Goal: Navigation & Orientation: Find specific page/section

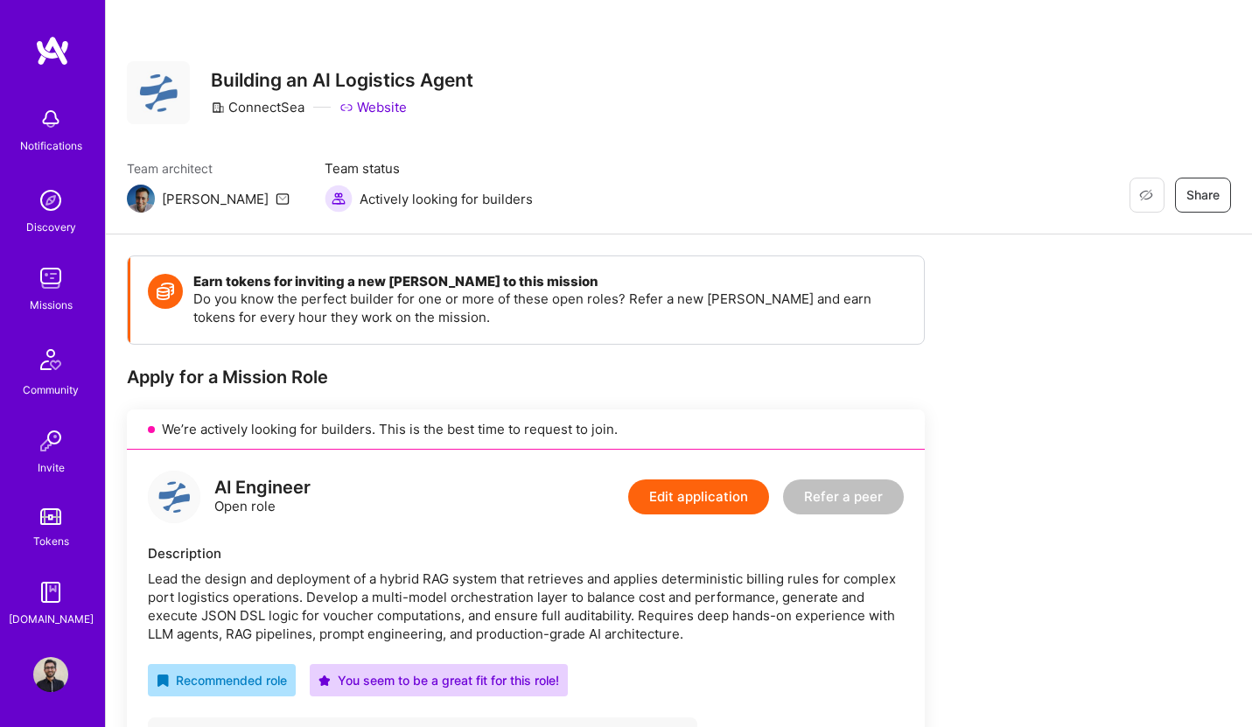
click at [55, 270] on img at bounding box center [50, 278] width 35 height 35
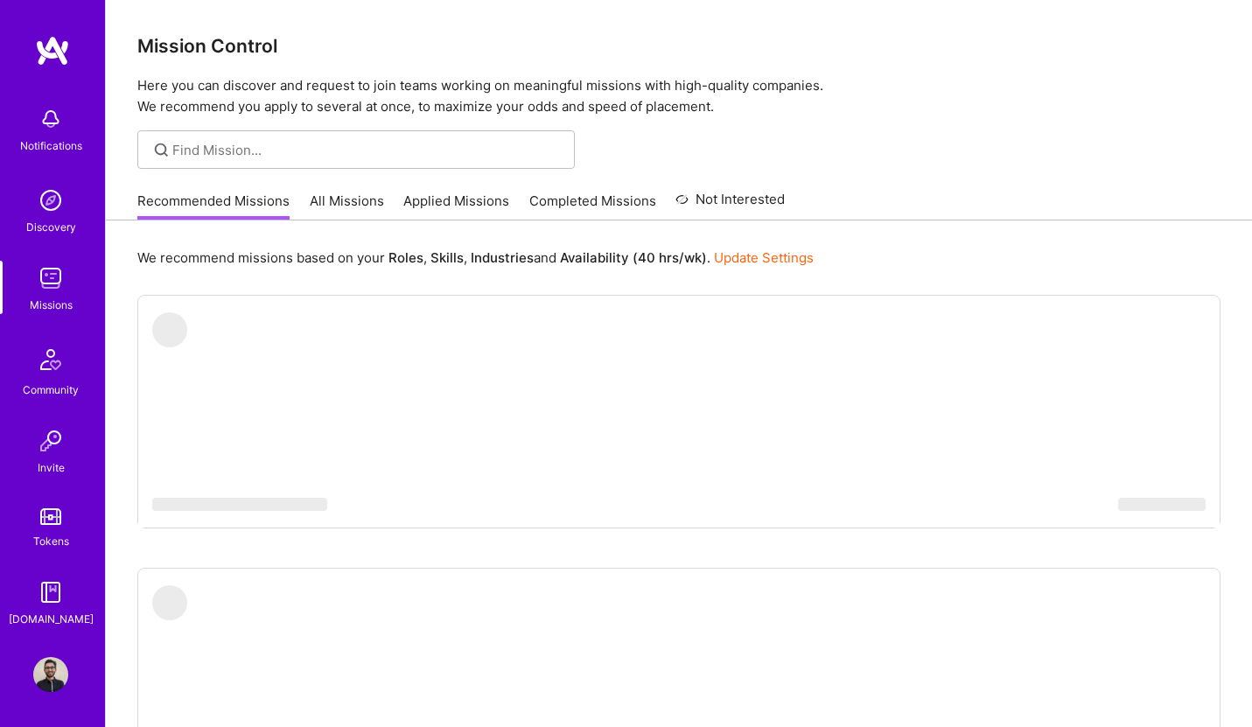
click at [675, 192] on icon at bounding box center [681, 199] width 13 height 21
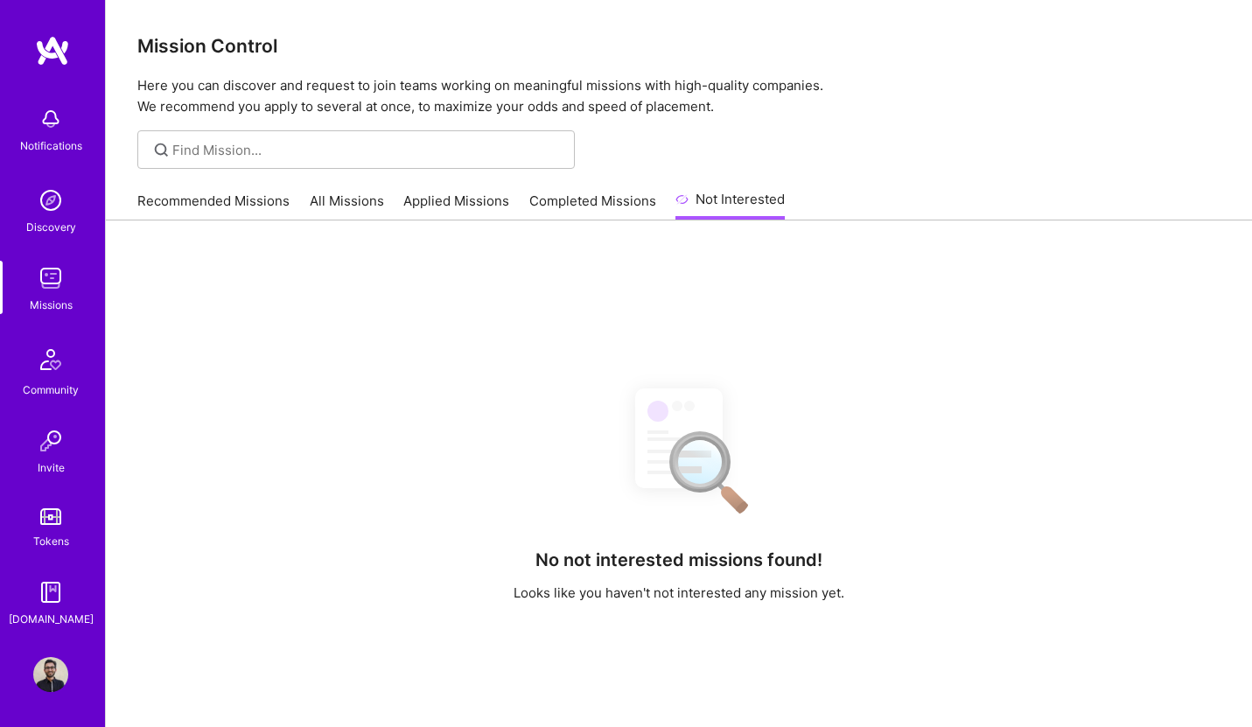
click at [612, 192] on link "Completed Missions" at bounding box center [592, 206] width 127 height 29
click at [452, 220] on div "Recommended Missions All Missions Applied Missions Completed Missions Not Inter…" at bounding box center [679, 201] width 1146 height 38
click at [462, 194] on link "Applied Missions" at bounding box center [456, 206] width 106 height 29
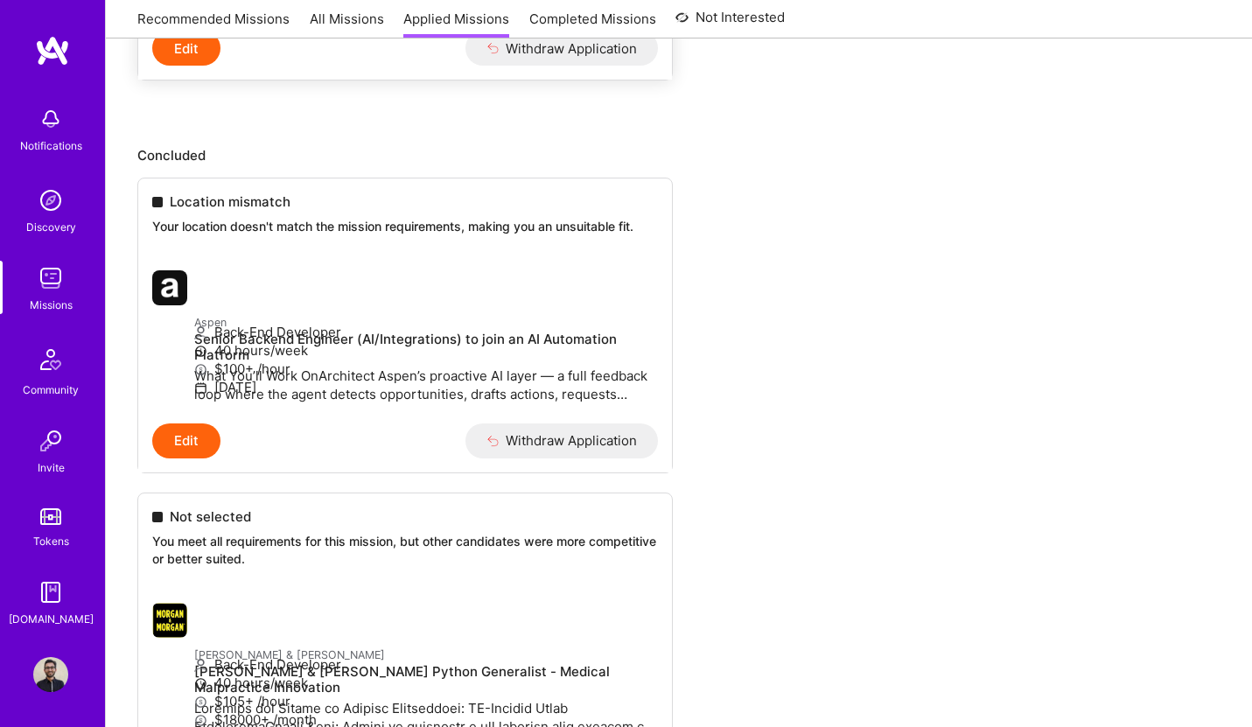
scroll to position [2259, 0]
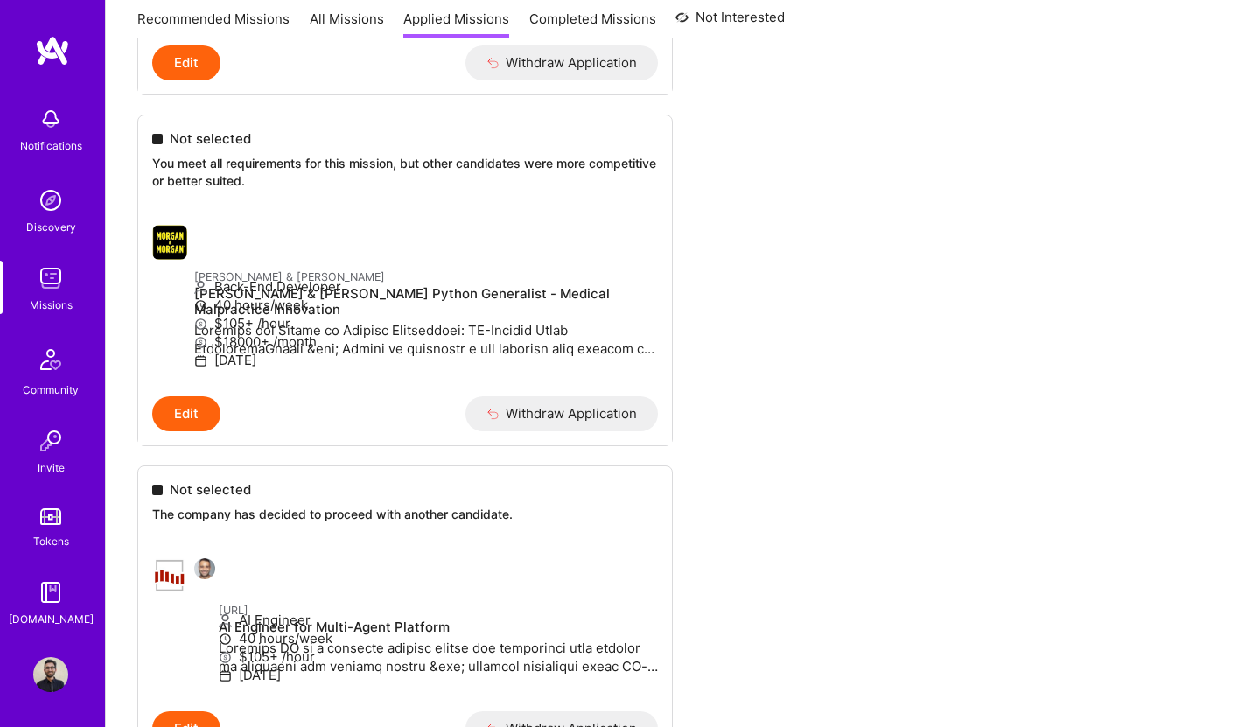
click at [59, 367] on img at bounding box center [51, 360] width 42 height 42
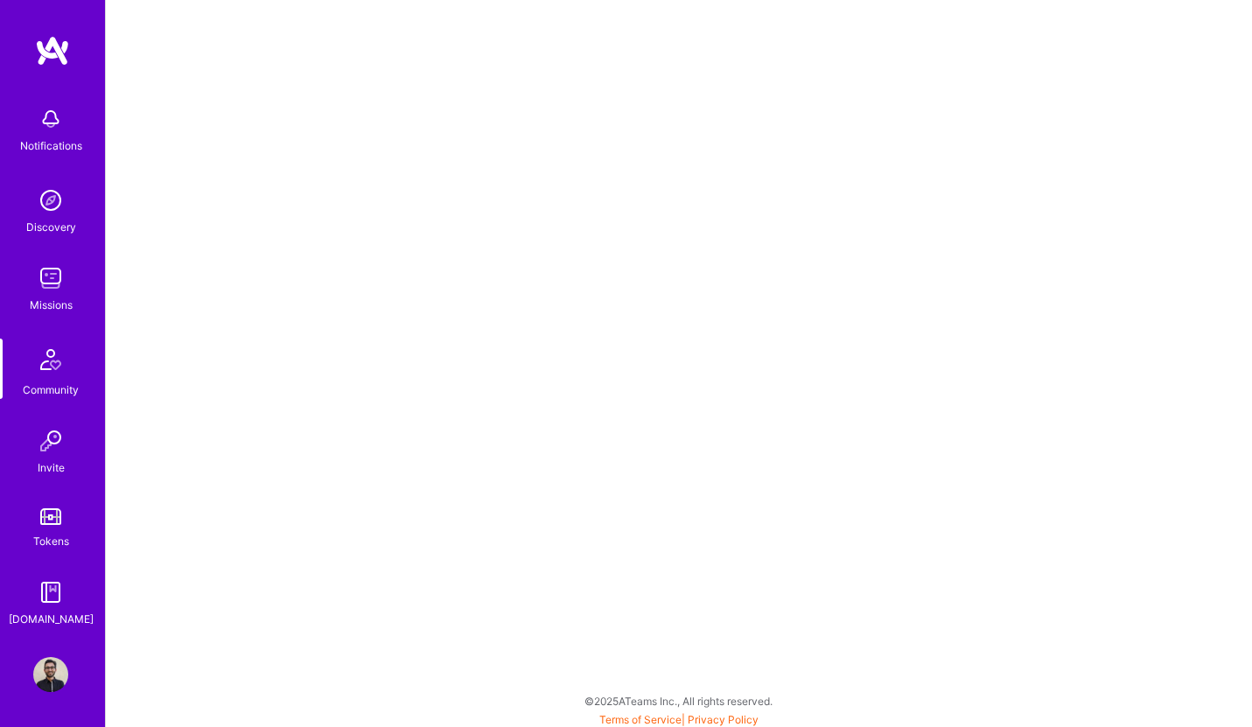
click at [62, 210] on img at bounding box center [50, 200] width 35 height 35
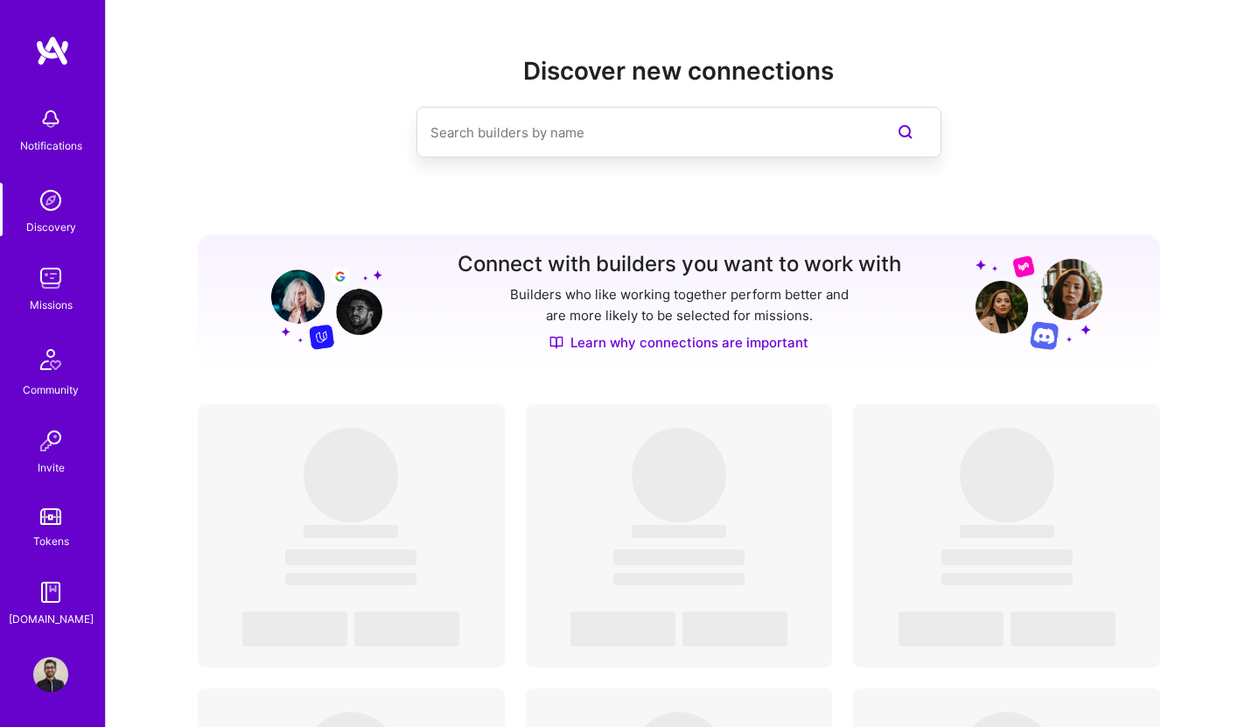
click at [497, 136] on input at bounding box center [643, 132] width 427 height 45
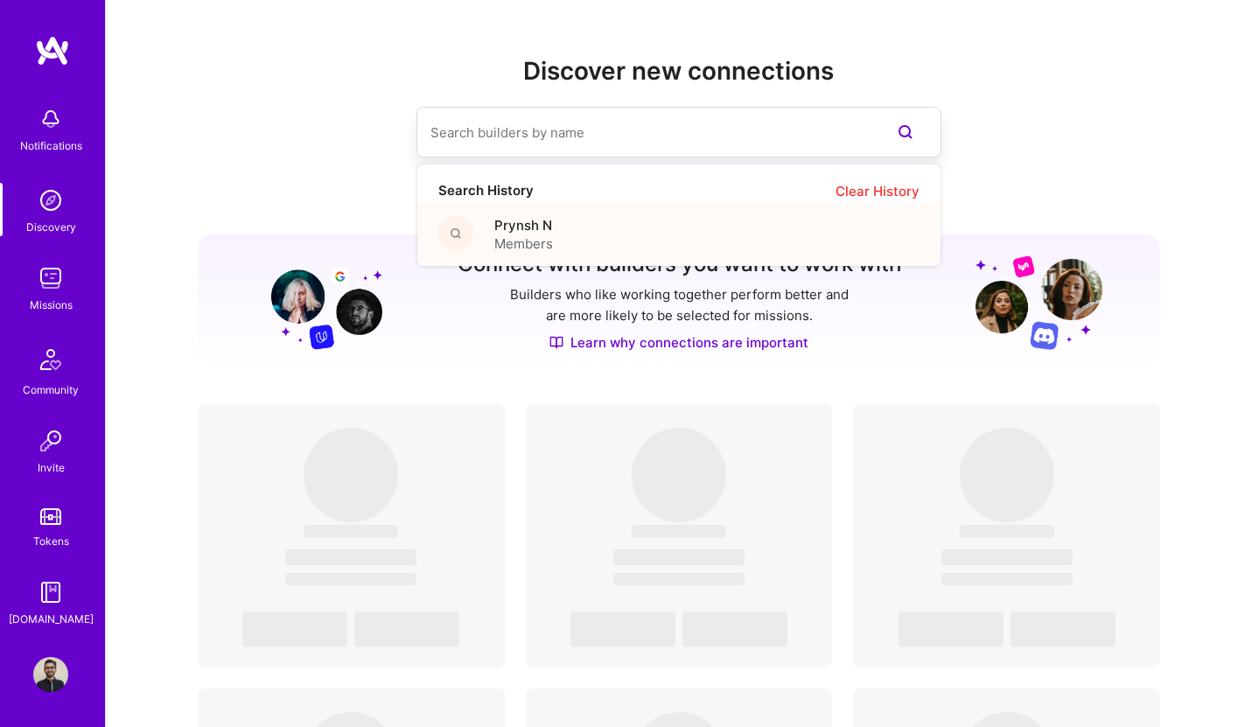
click at [531, 234] on span "Prynsh N" at bounding box center [523, 225] width 59 height 18
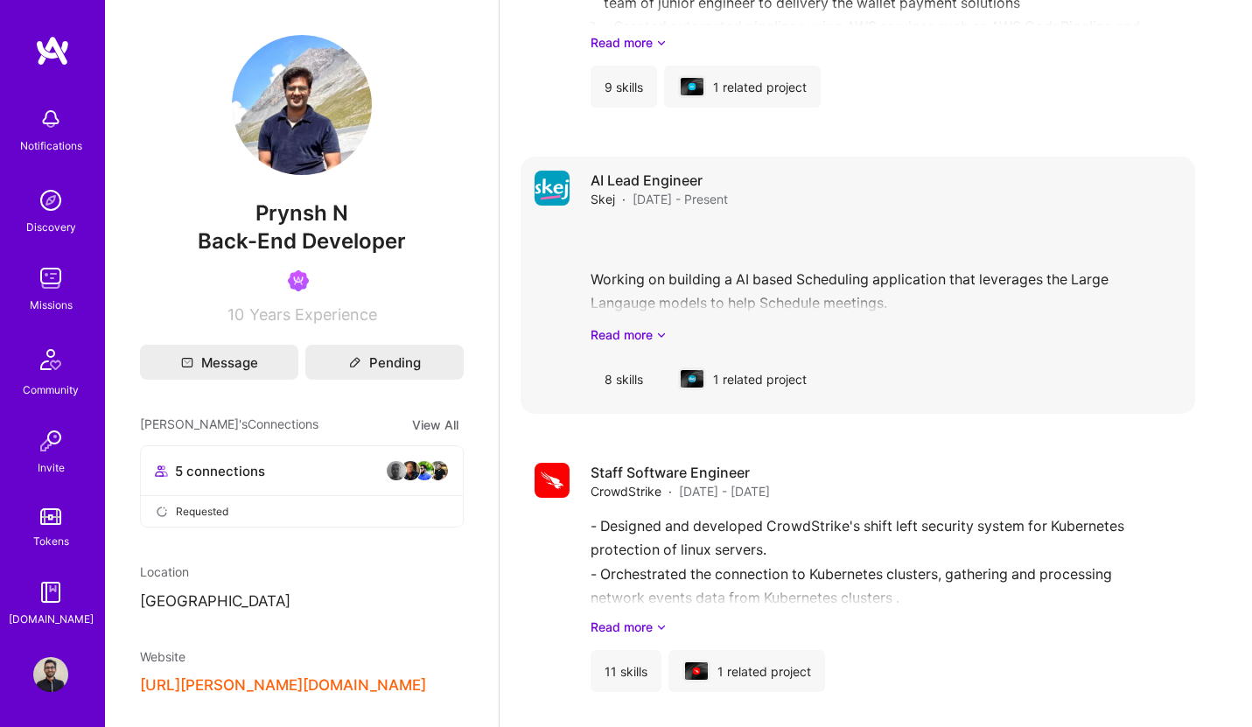
scroll to position [3269, 0]
